Goal: Find specific page/section: Find specific page/section

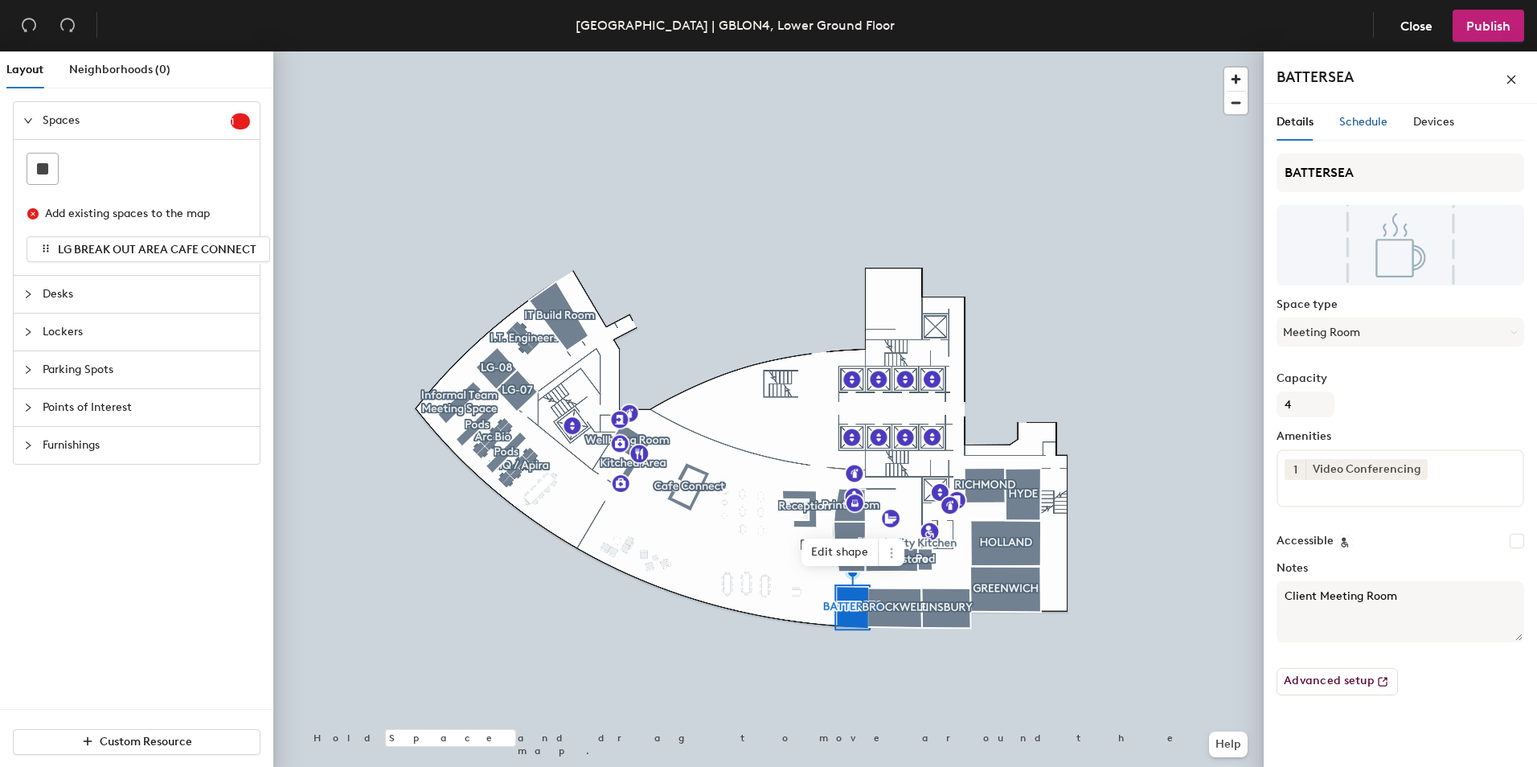
click at [1363, 118] on span "Schedule" at bounding box center [1363, 122] width 48 height 14
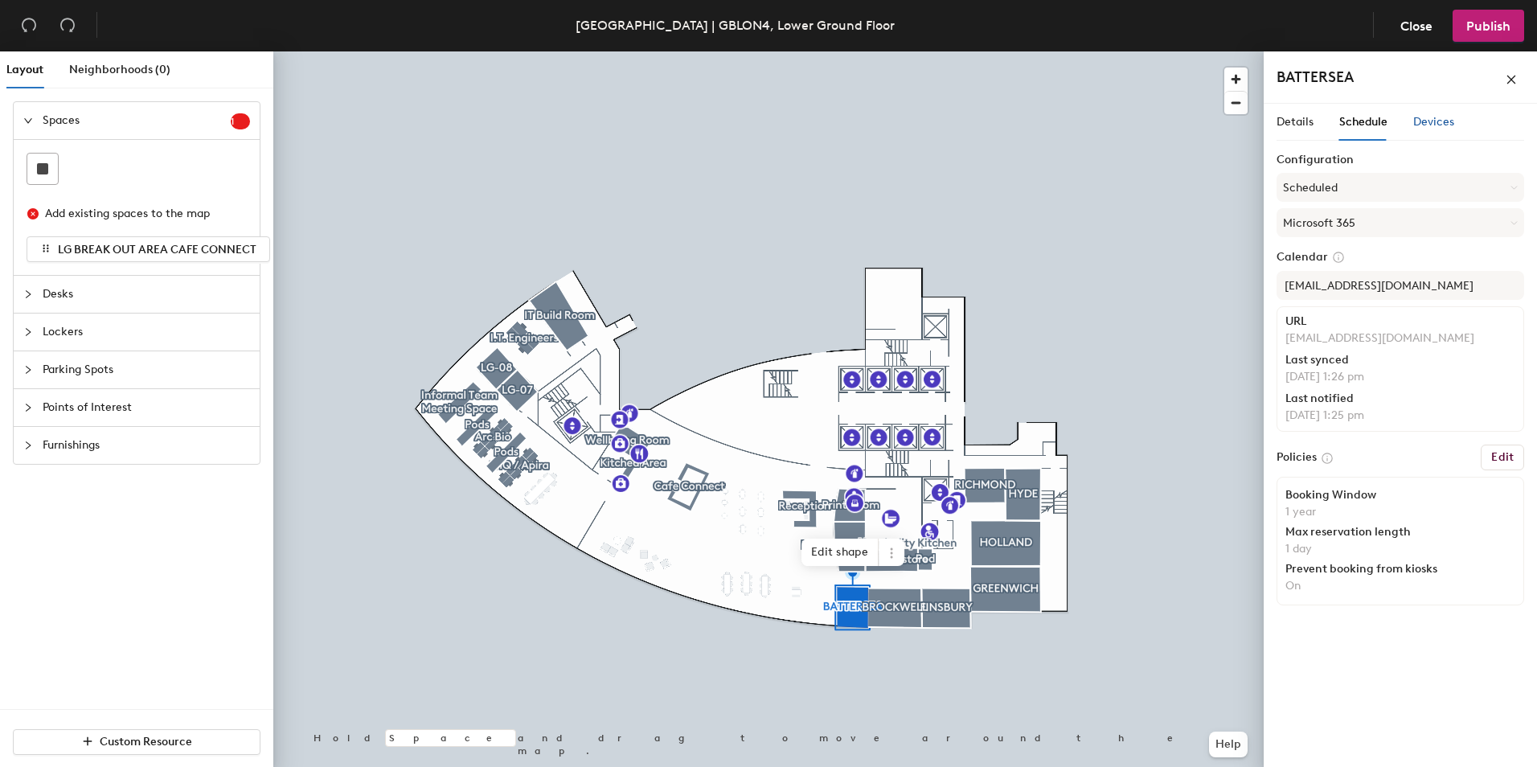
click at [1423, 122] on span "Devices" at bounding box center [1433, 122] width 41 height 14
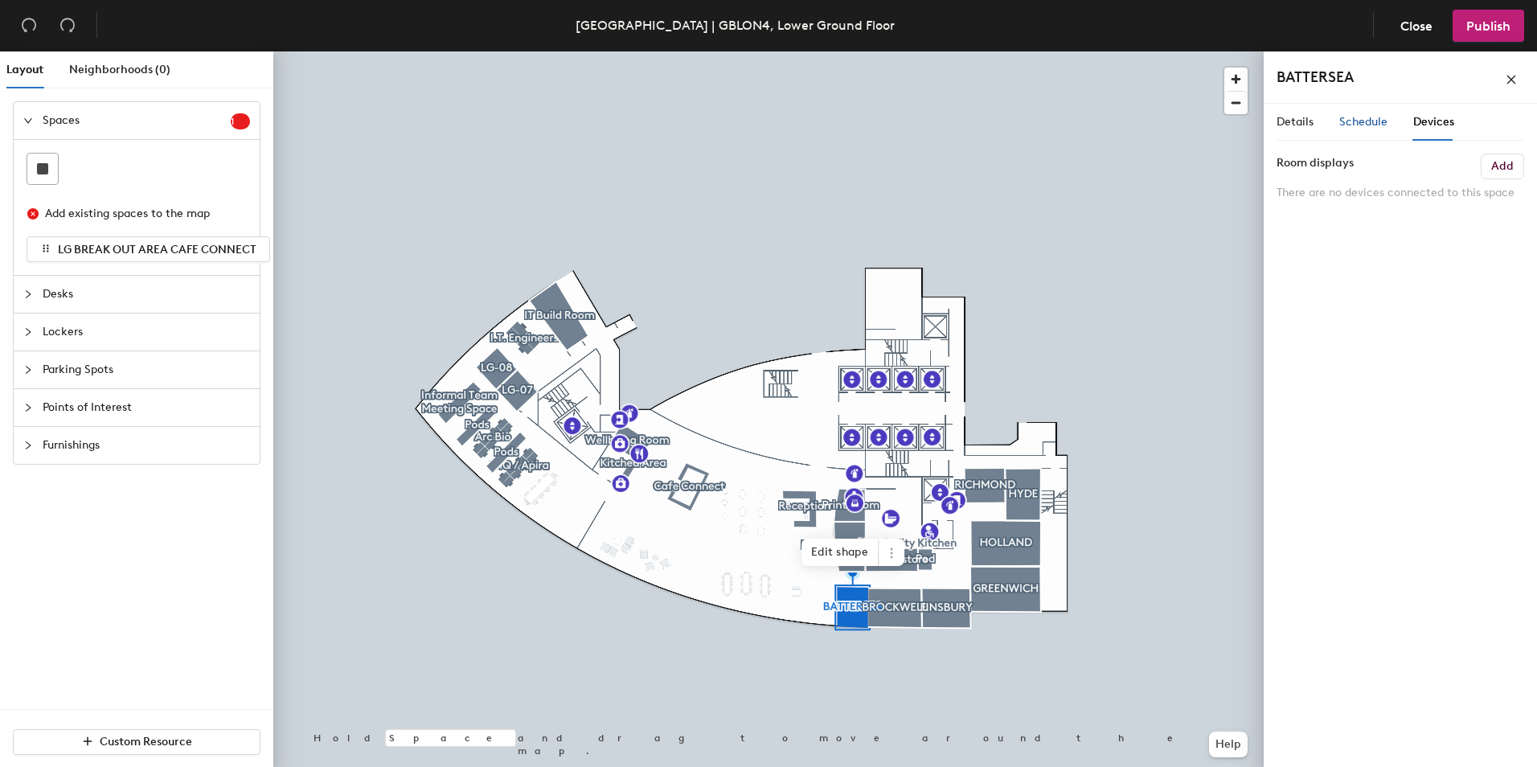
click at [1357, 127] on span "Schedule" at bounding box center [1363, 122] width 48 height 14
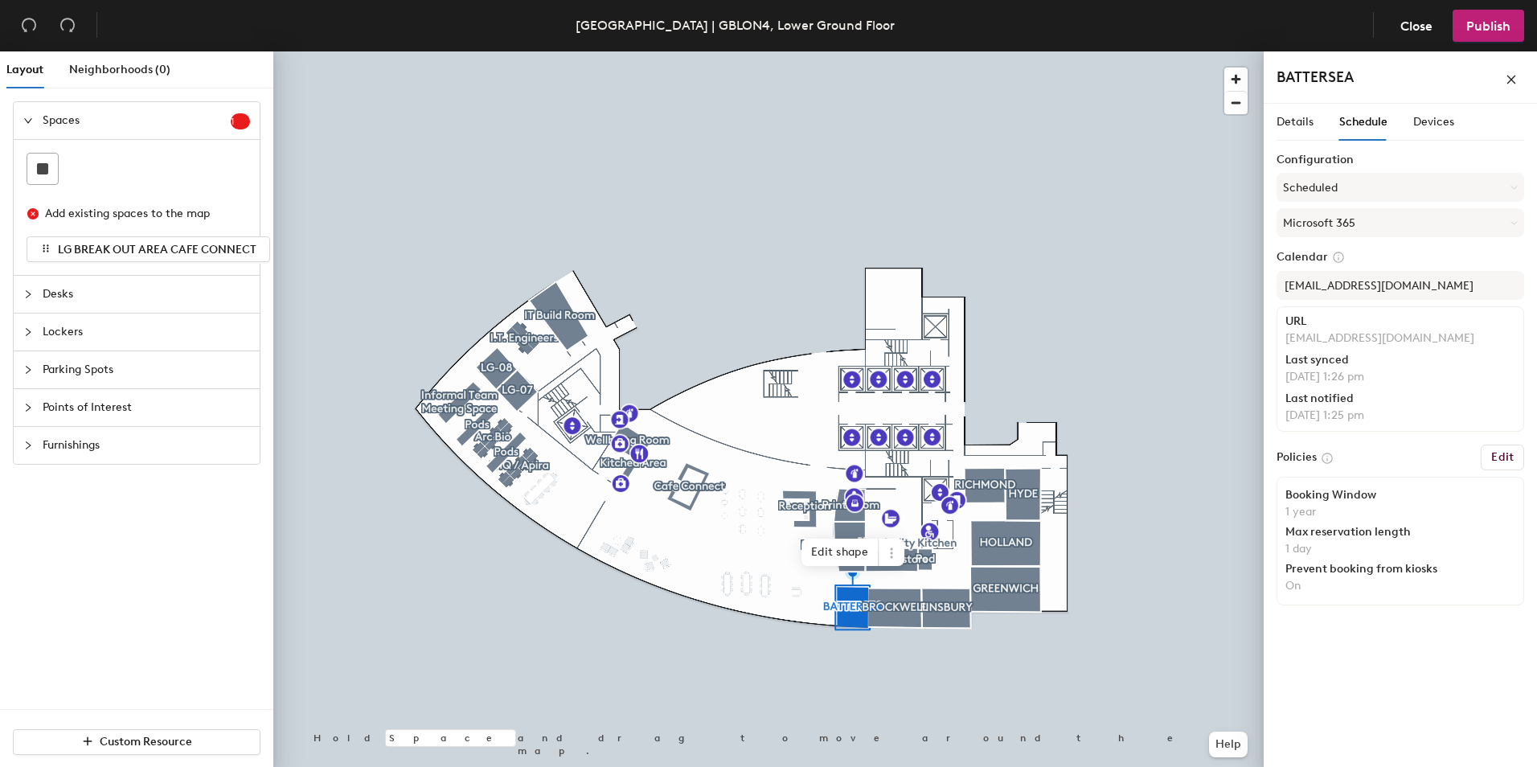
click at [883, 51] on div at bounding box center [768, 51] width 990 height 0
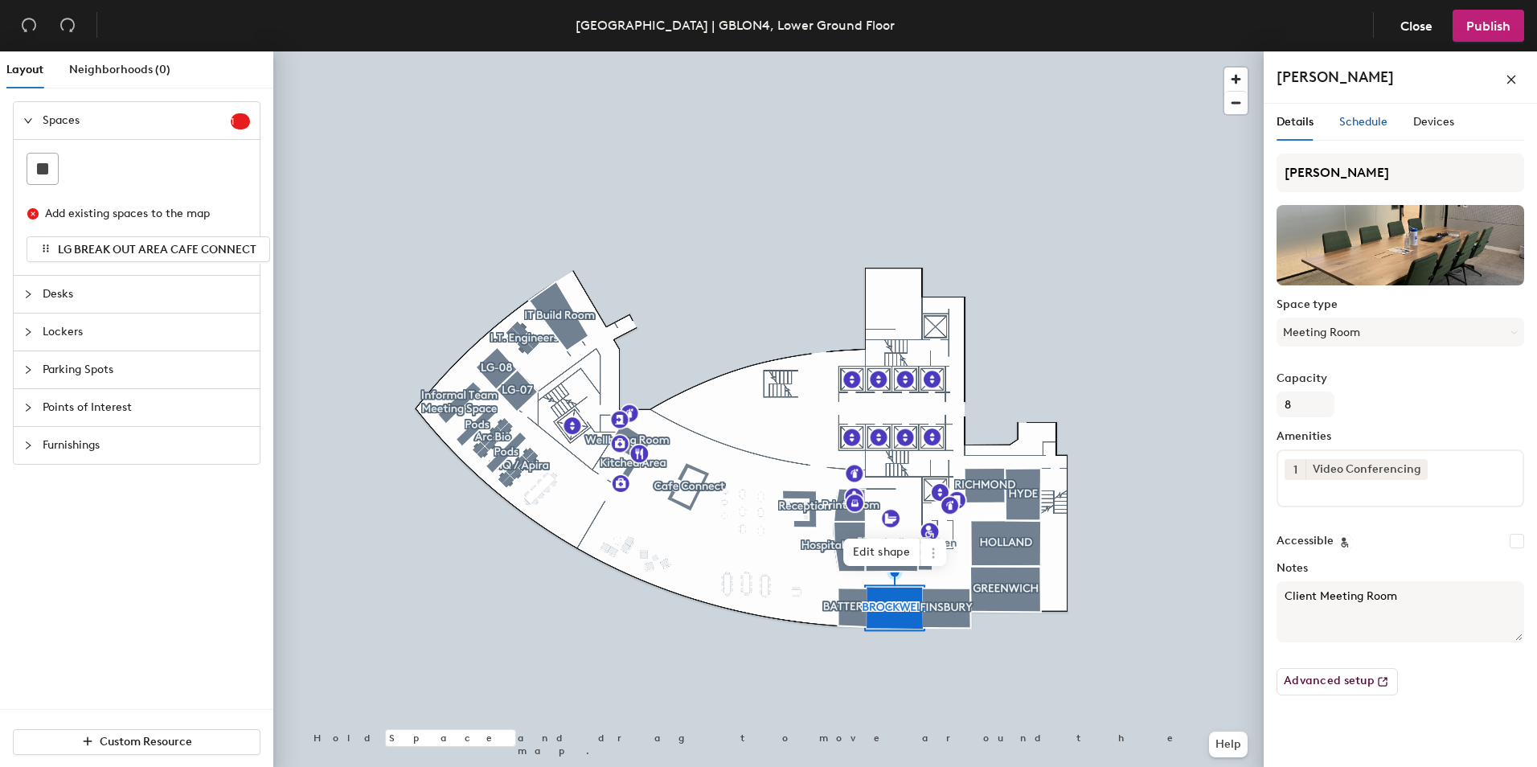
click at [1358, 120] on span "Schedule" at bounding box center [1363, 122] width 48 height 14
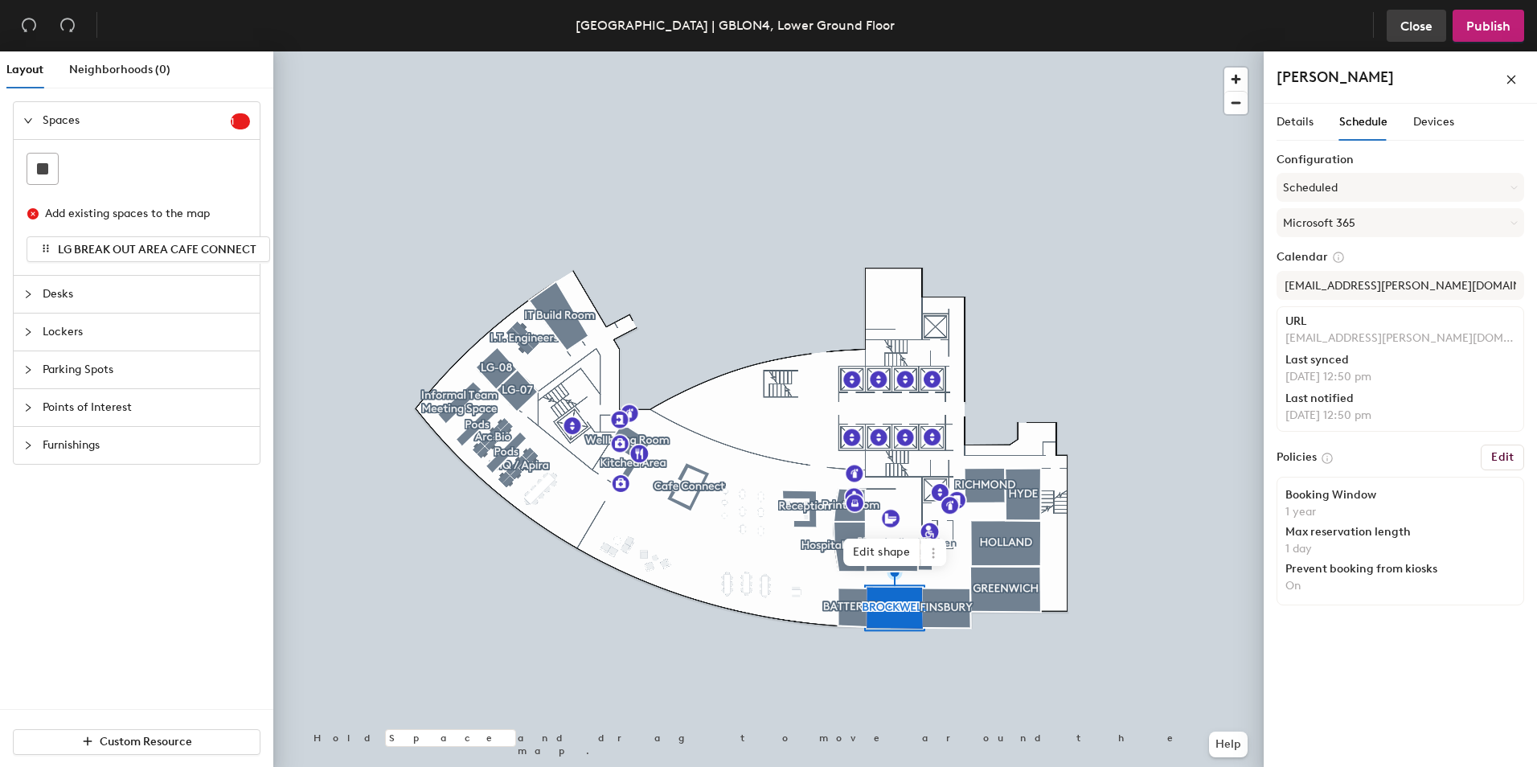
click at [1402, 21] on span "Close" at bounding box center [1416, 25] width 32 height 15
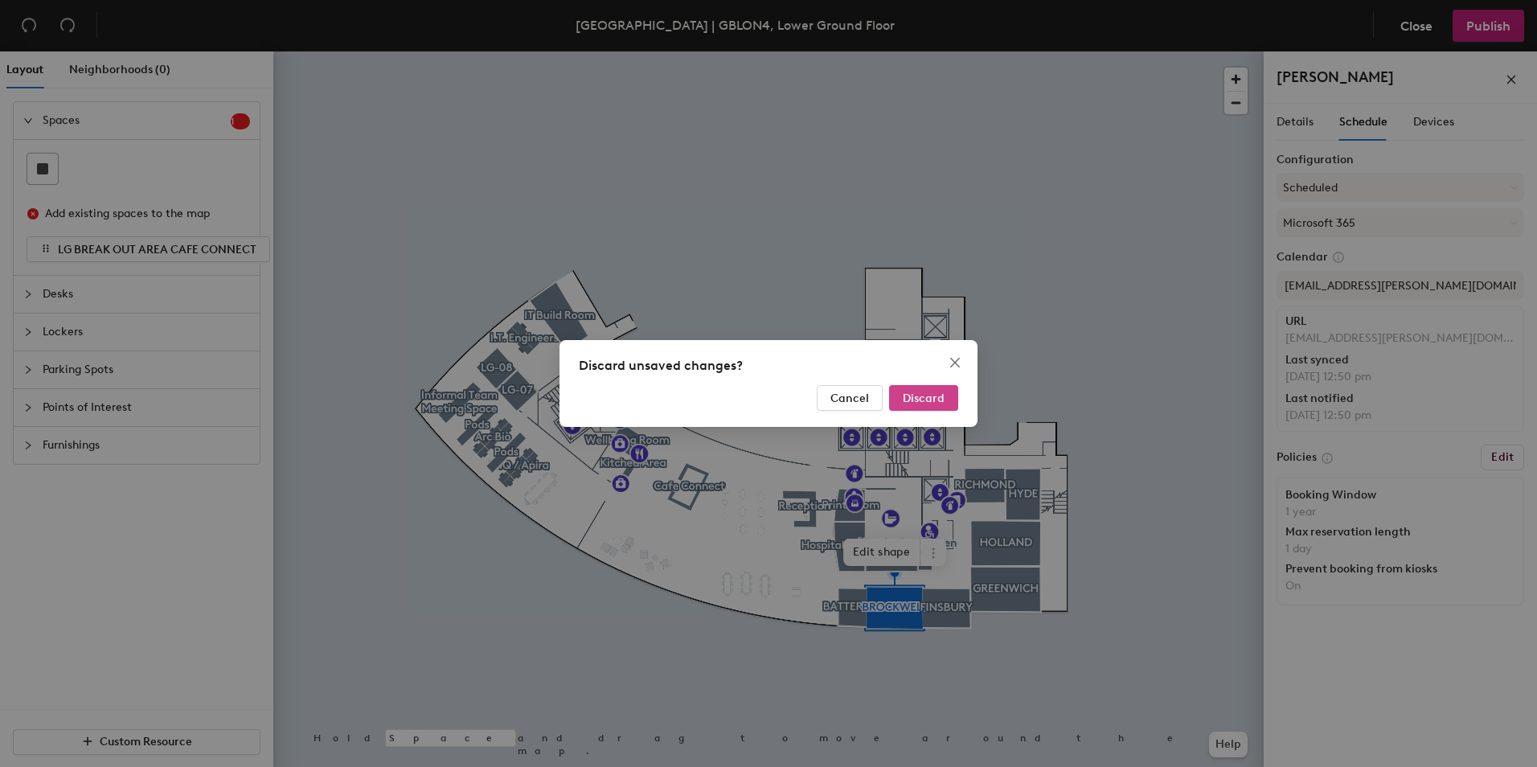
click at [923, 404] on span "Discard" at bounding box center [924, 398] width 42 height 14
